Goal: Task Accomplishment & Management: Manage account settings

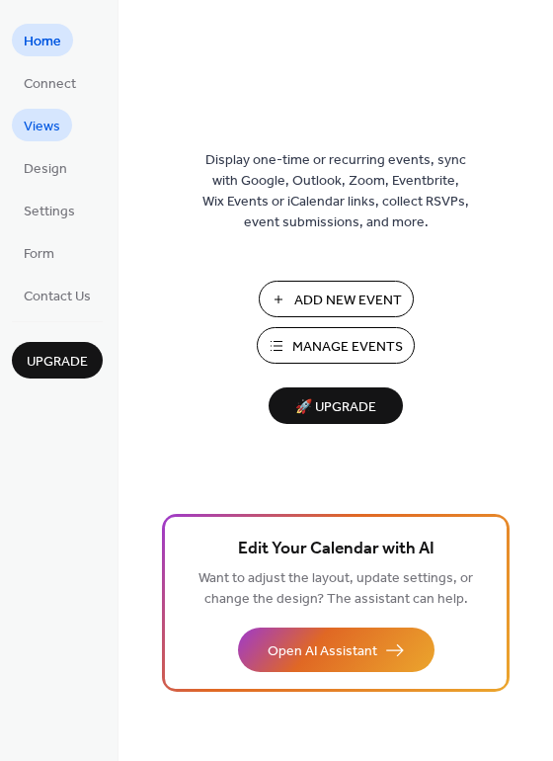
click at [41, 118] on span "Views" at bounding box center [42, 127] width 37 height 21
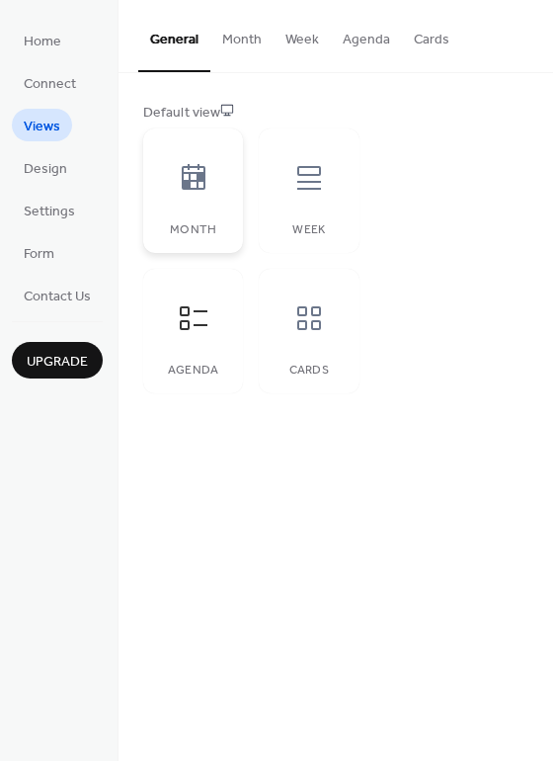
click at [199, 187] on icon at bounding box center [194, 178] width 32 height 32
click at [306, 186] on icon at bounding box center [309, 178] width 32 height 32
click at [200, 320] on icon at bounding box center [194, 318] width 32 height 32
click at [319, 323] on icon at bounding box center [309, 318] width 24 height 24
click at [199, 329] on icon at bounding box center [194, 318] width 32 height 32
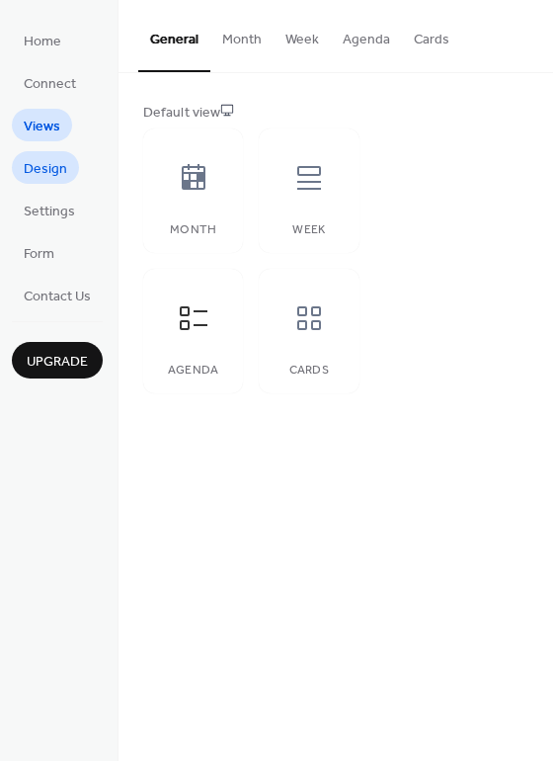
click at [36, 166] on span "Design" at bounding box center [45, 169] width 43 height 21
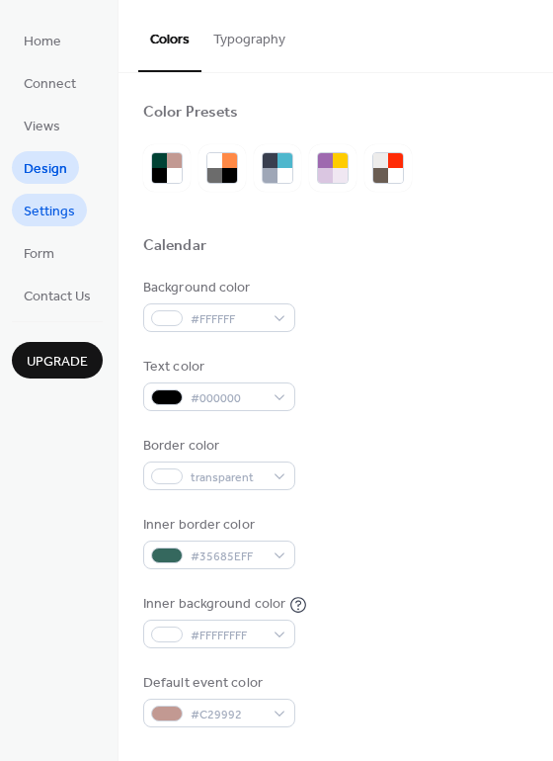
click at [45, 207] on span "Settings" at bounding box center [49, 212] width 51 height 21
